Goal: Task Accomplishment & Management: Complete application form

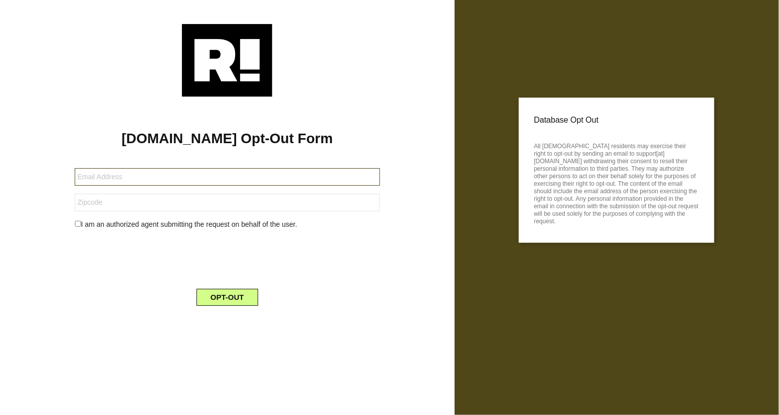
click at [177, 182] on input "text" at bounding box center [227, 177] width 305 height 18
paste input "[EMAIL_ADDRESS][DOMAIN_NAME]"
type input "[EMAIL_ADDRESS][DOMAIN_NAME]"
click at [144, 207] on input "text" at bounding box center [227, 203] width 305 height 18
type input "00001"
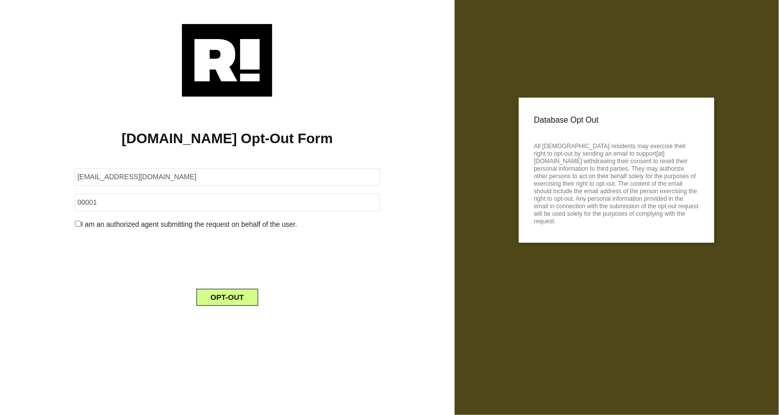
click at [78, 224] on input "checkbox" at bounding box center [78, 224] width 7 height 6
click at [75, 221] on input "checkbox" at bounding box center [78, 224] width 7 height 6
checkbox input "false"
click at [235, 300] on button "OPT-OUT" at bounding box center [227, 297] width 62 height 17
